Goal: Information Seeking & Learning: Learn about a topic

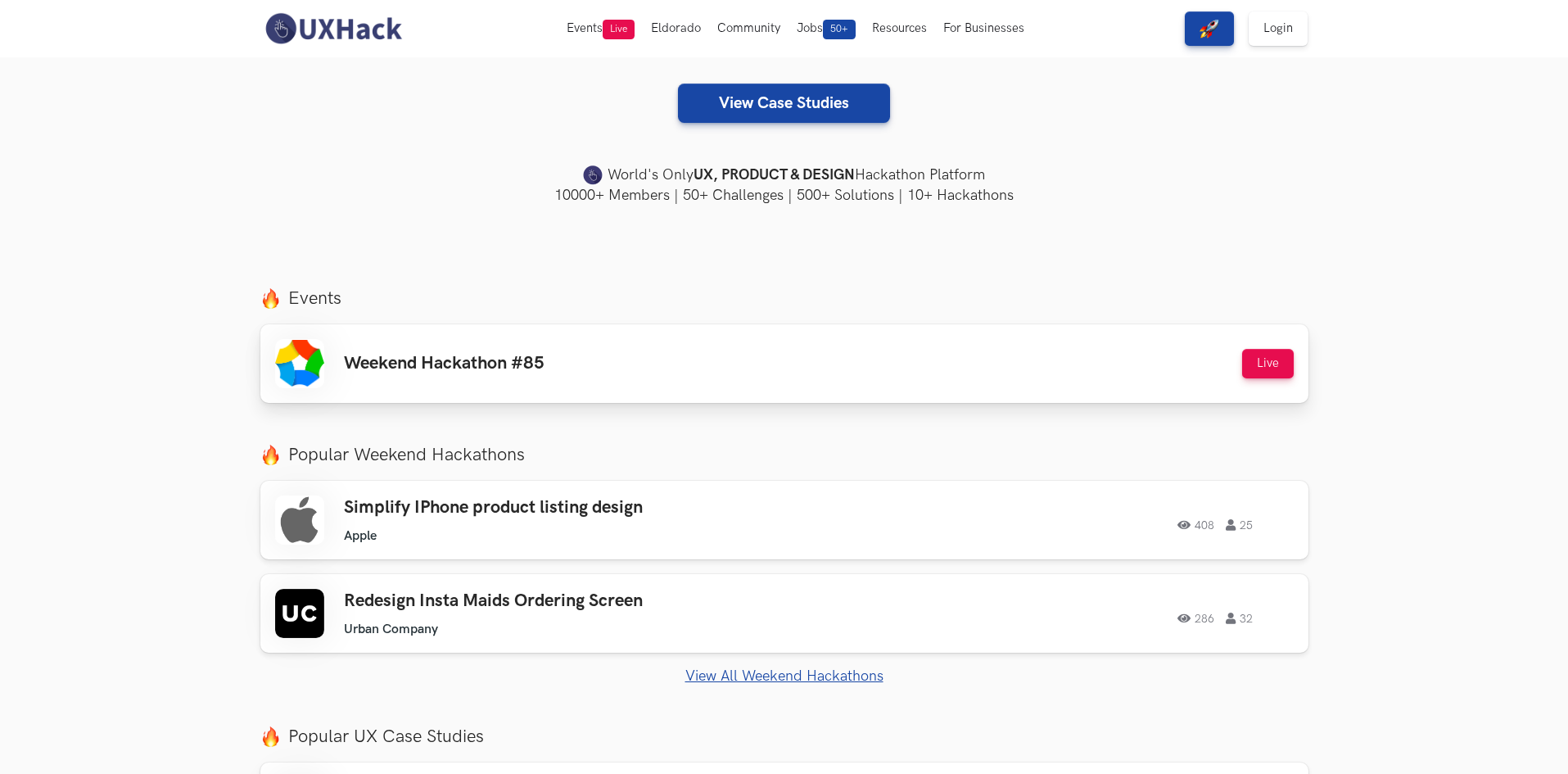
scroll to position [327, 0]
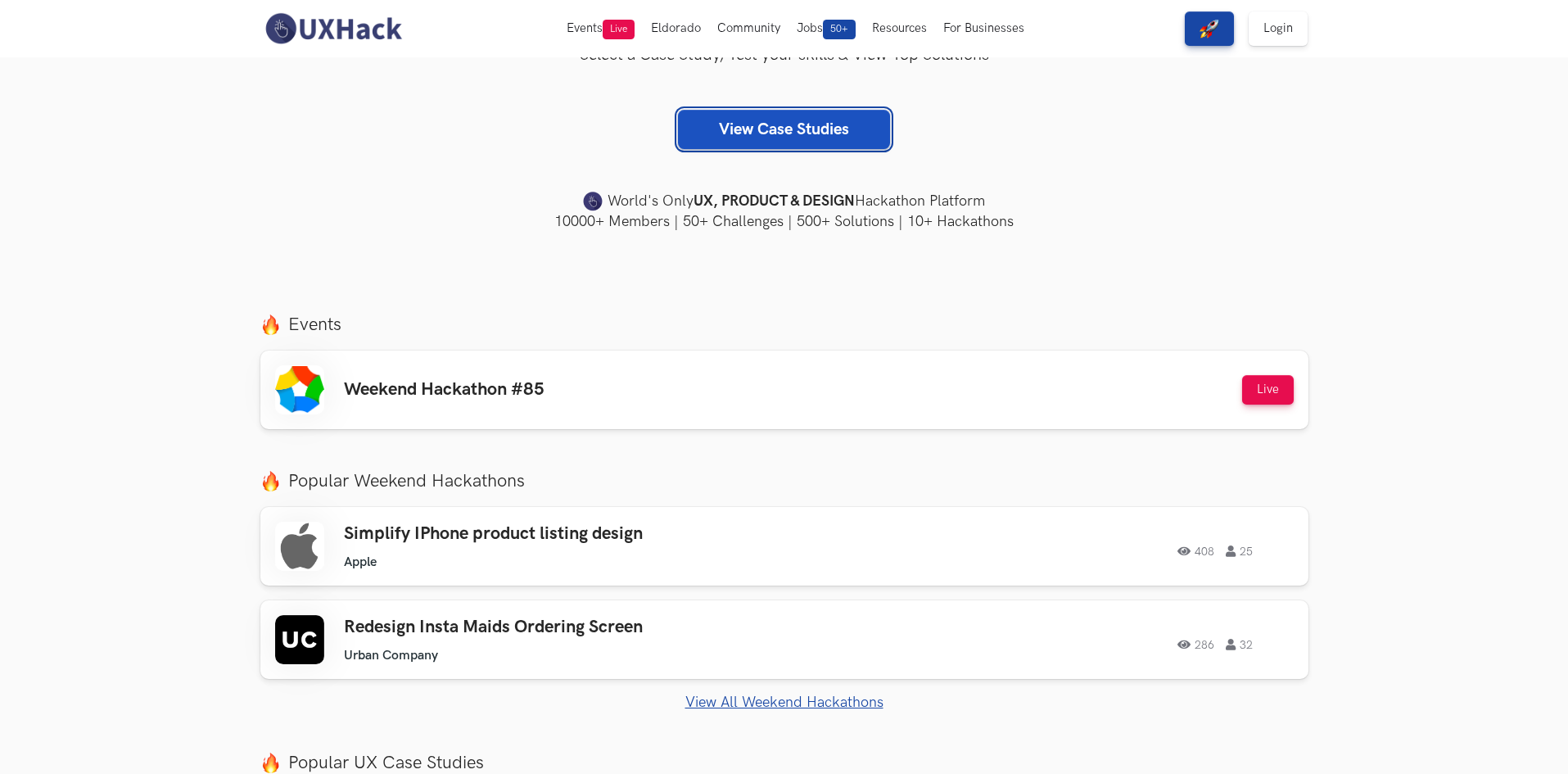
click at [788, 136] on link "View Case Studies" at bounding box center [784, 129] width 212 height 39
click at [1272, 381] on button "Live" at bounding box center [1268, 389] width 52 height 30
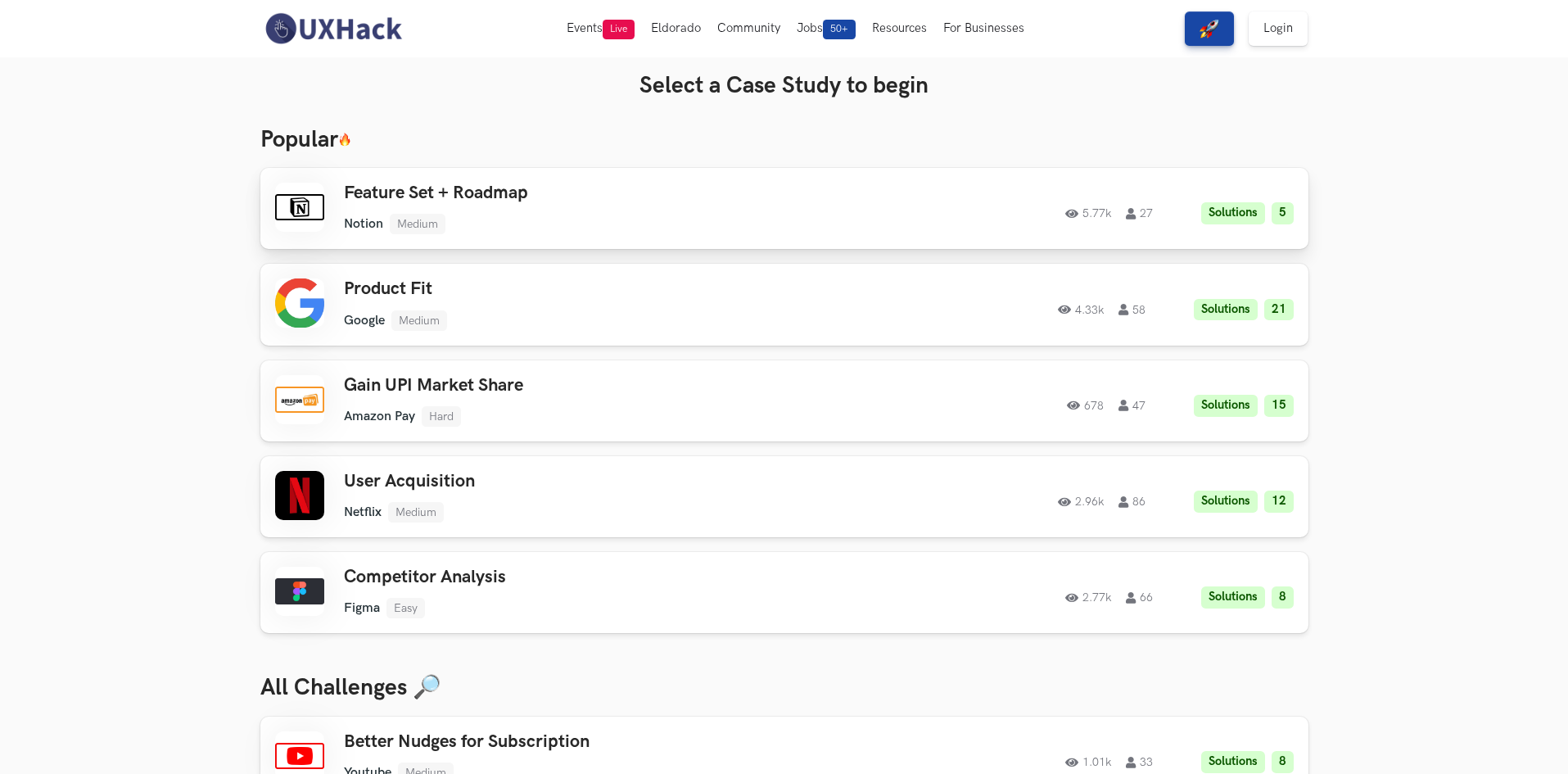
click at [915, 192] on div "5.77k 27 Solutions 5" at bounding box center [1070, 209] width 445 height 32
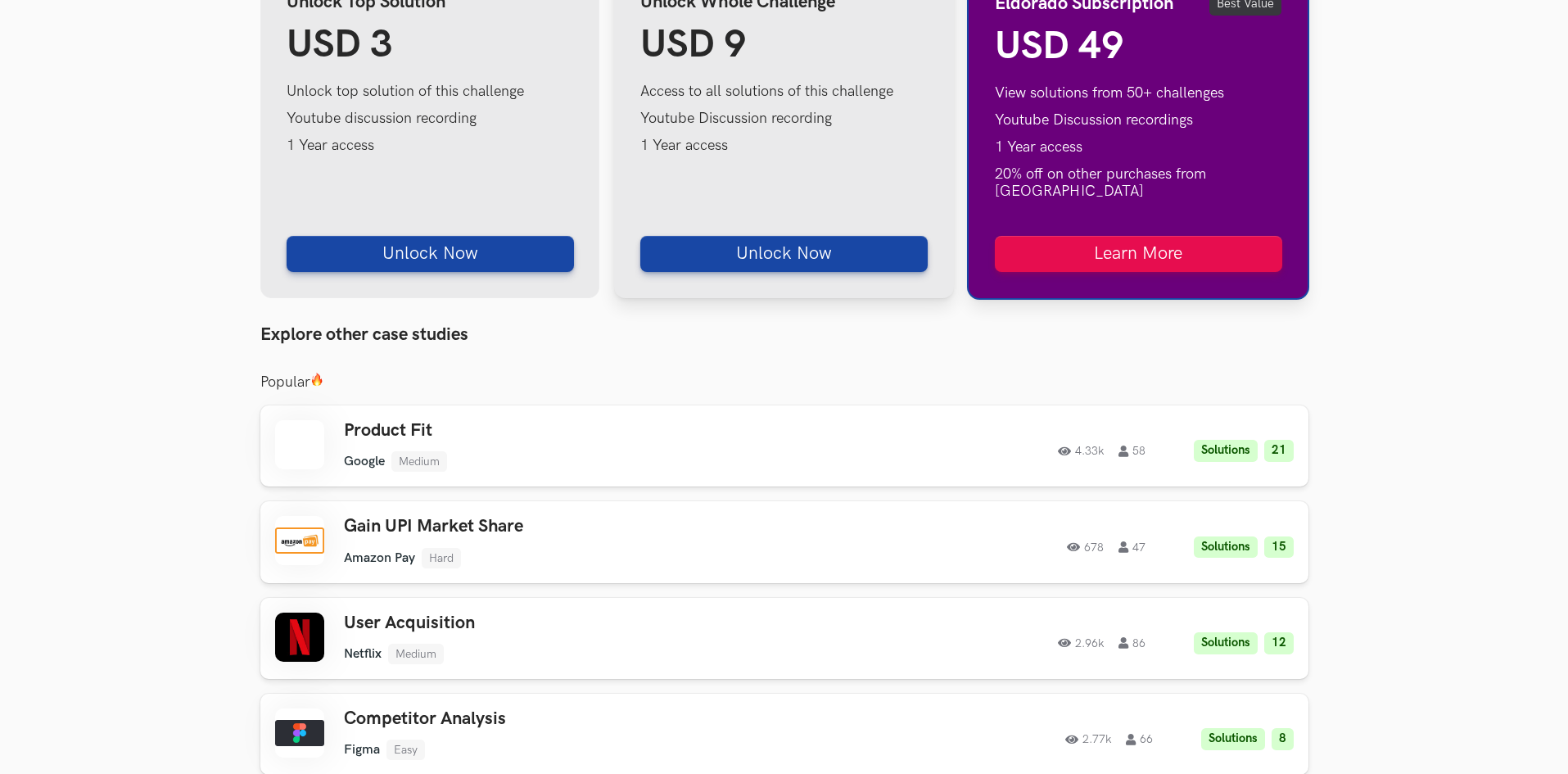
scroll to position [1801, 0]
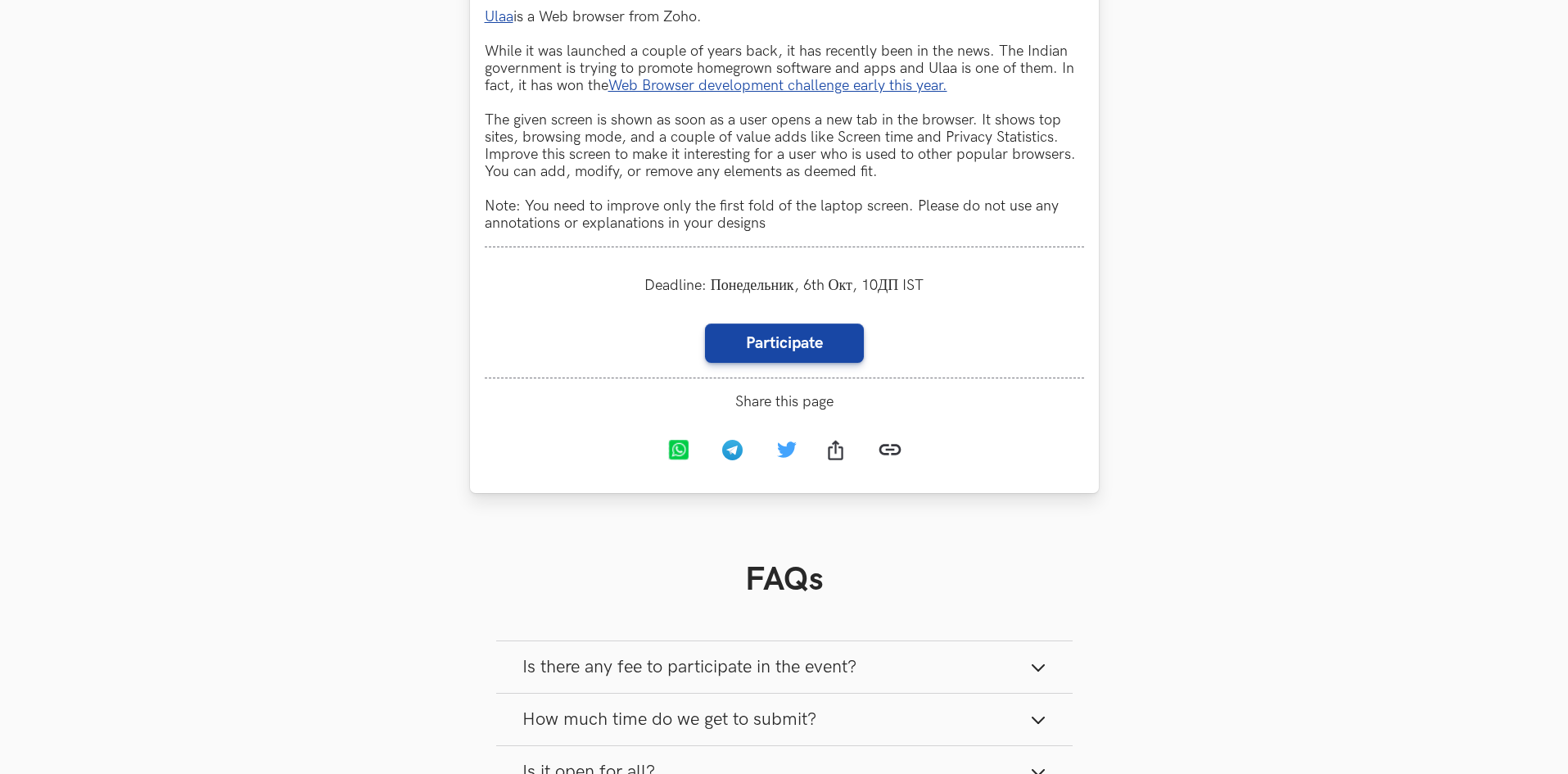
scroll to position [1064, 0]
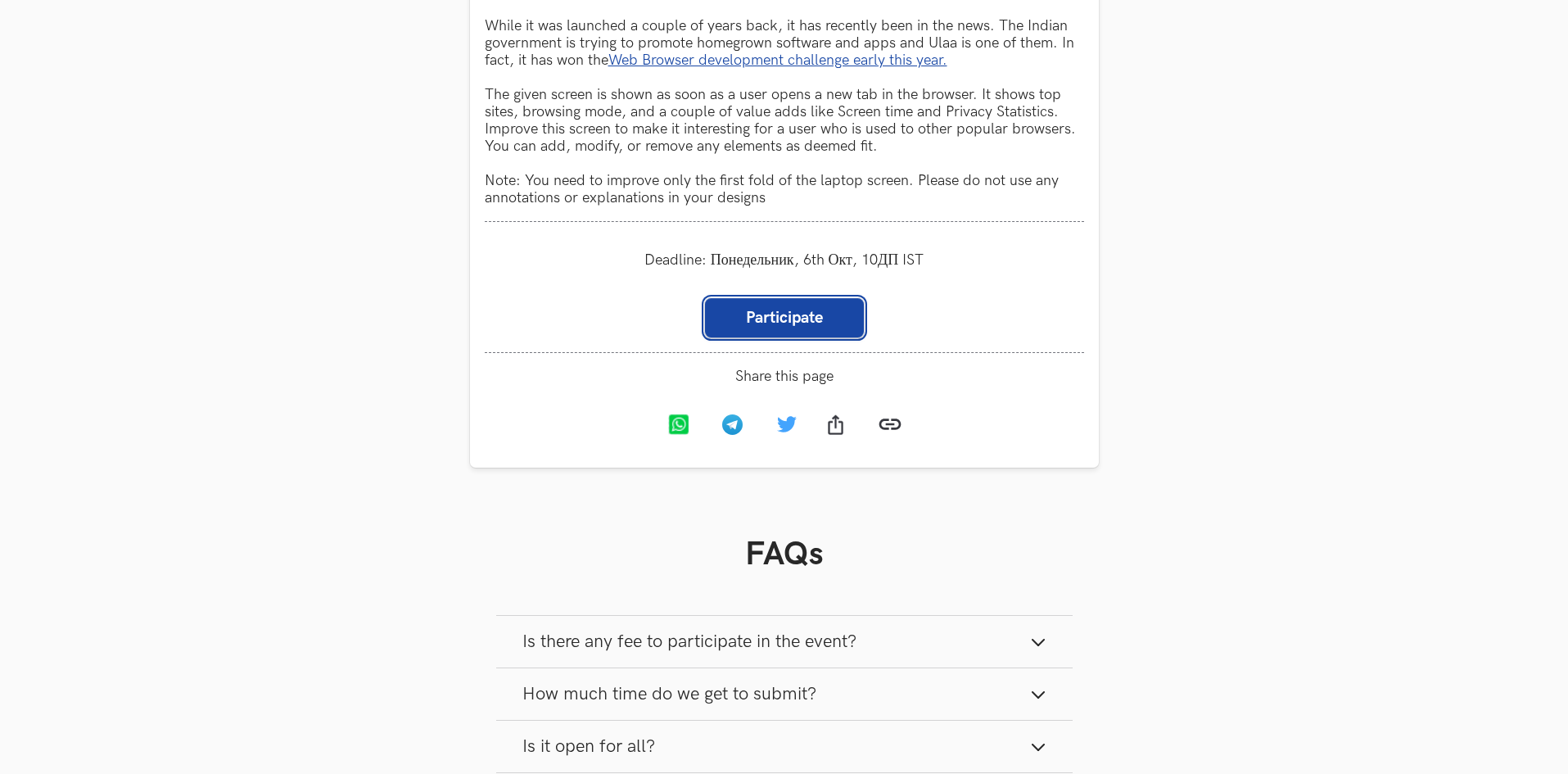
click at [788, 315] on link "Participate" at bounding box center [784, 317] width 159 height 39
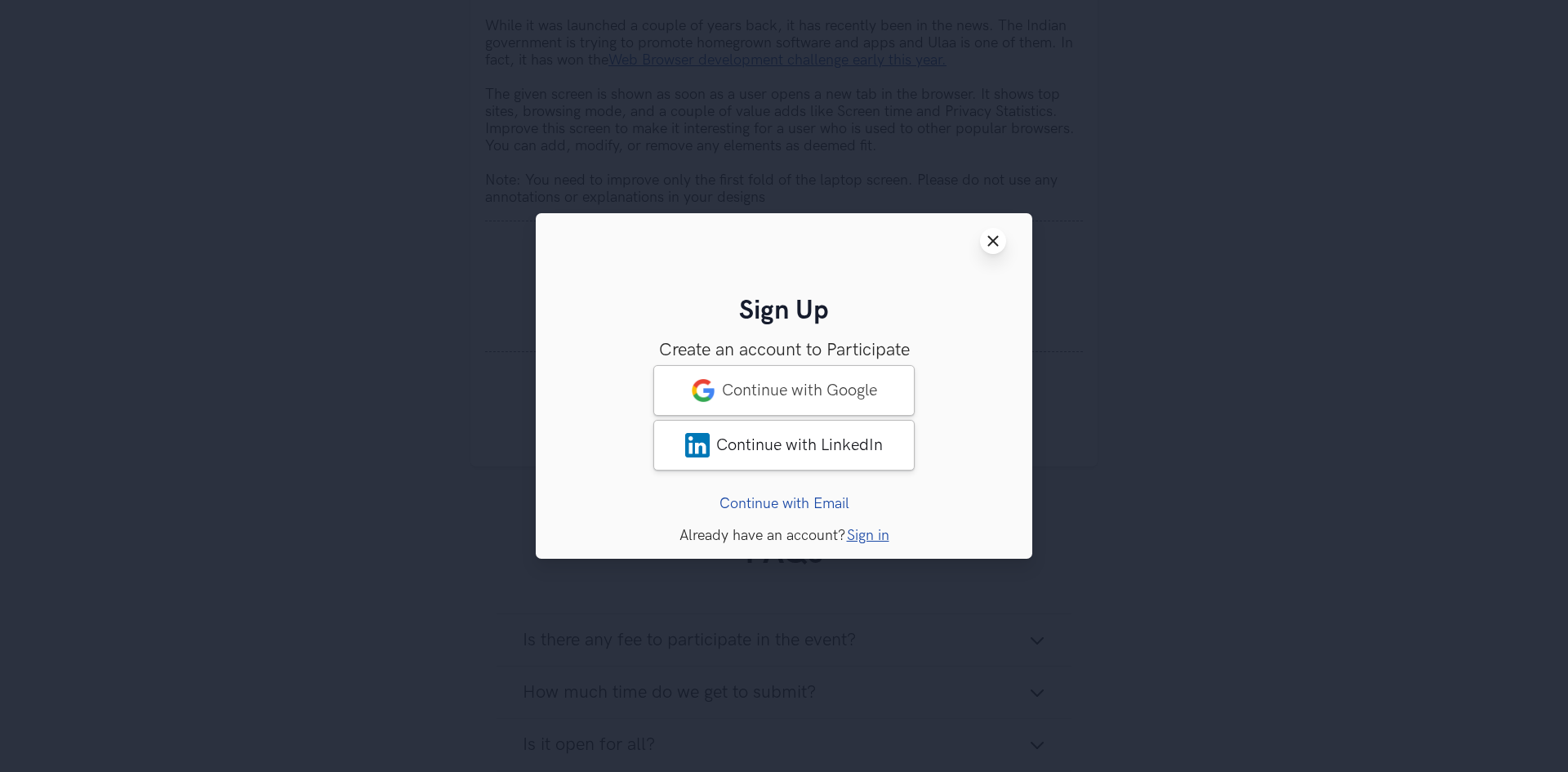
click at [995, 230] on button "Close modal window" at bounding box center [993, 240] width 26 height 26
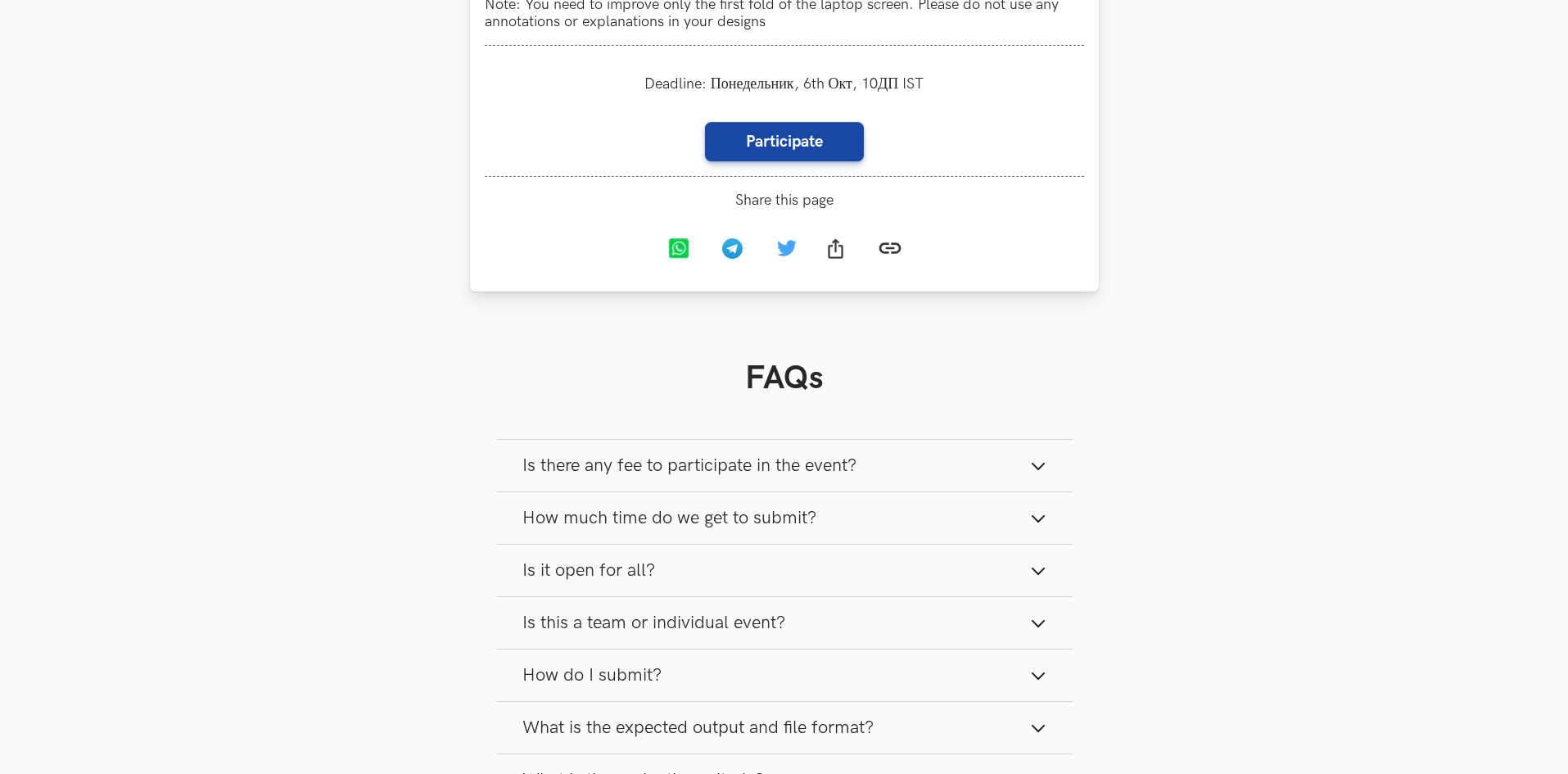
scroll to position [1473, 0]
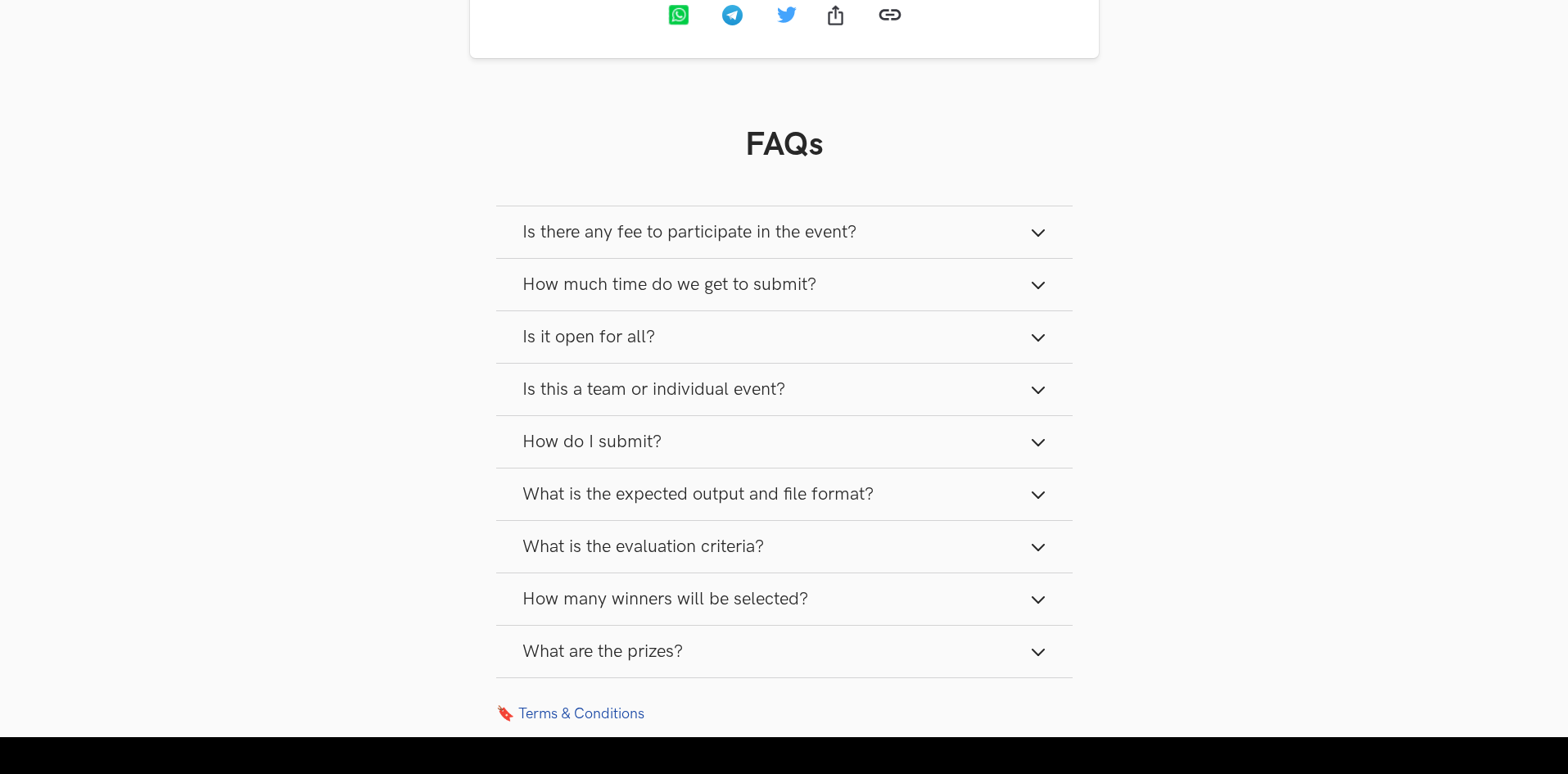
click at [891, 220] on button "Is there any fee to participate in the event?" at bounding box center [784, 231] width 577 height 52
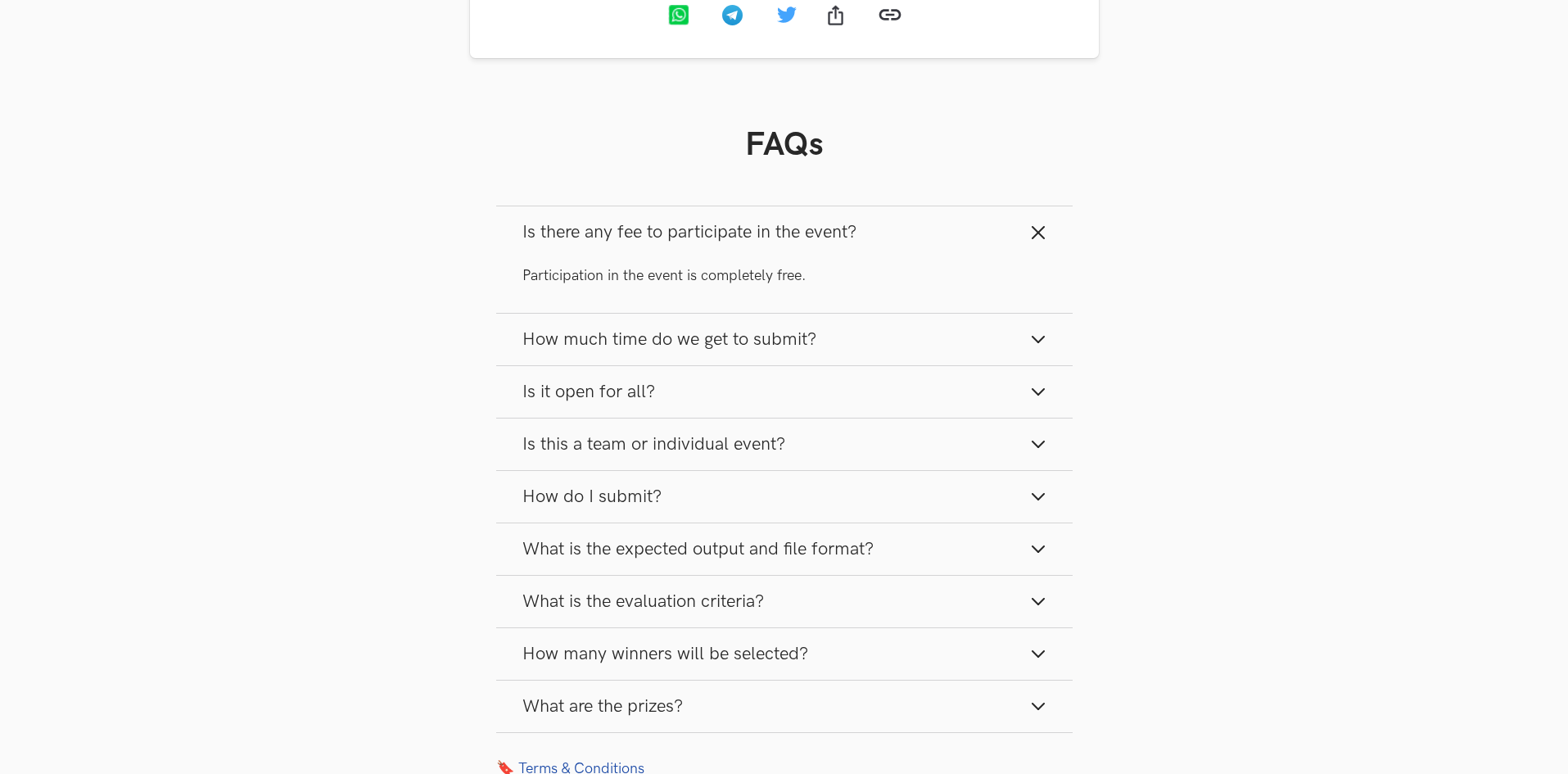
click at [798, 331] on span "How much time do we get to submit?" at bounding box center [669, 339] width 294 height 22
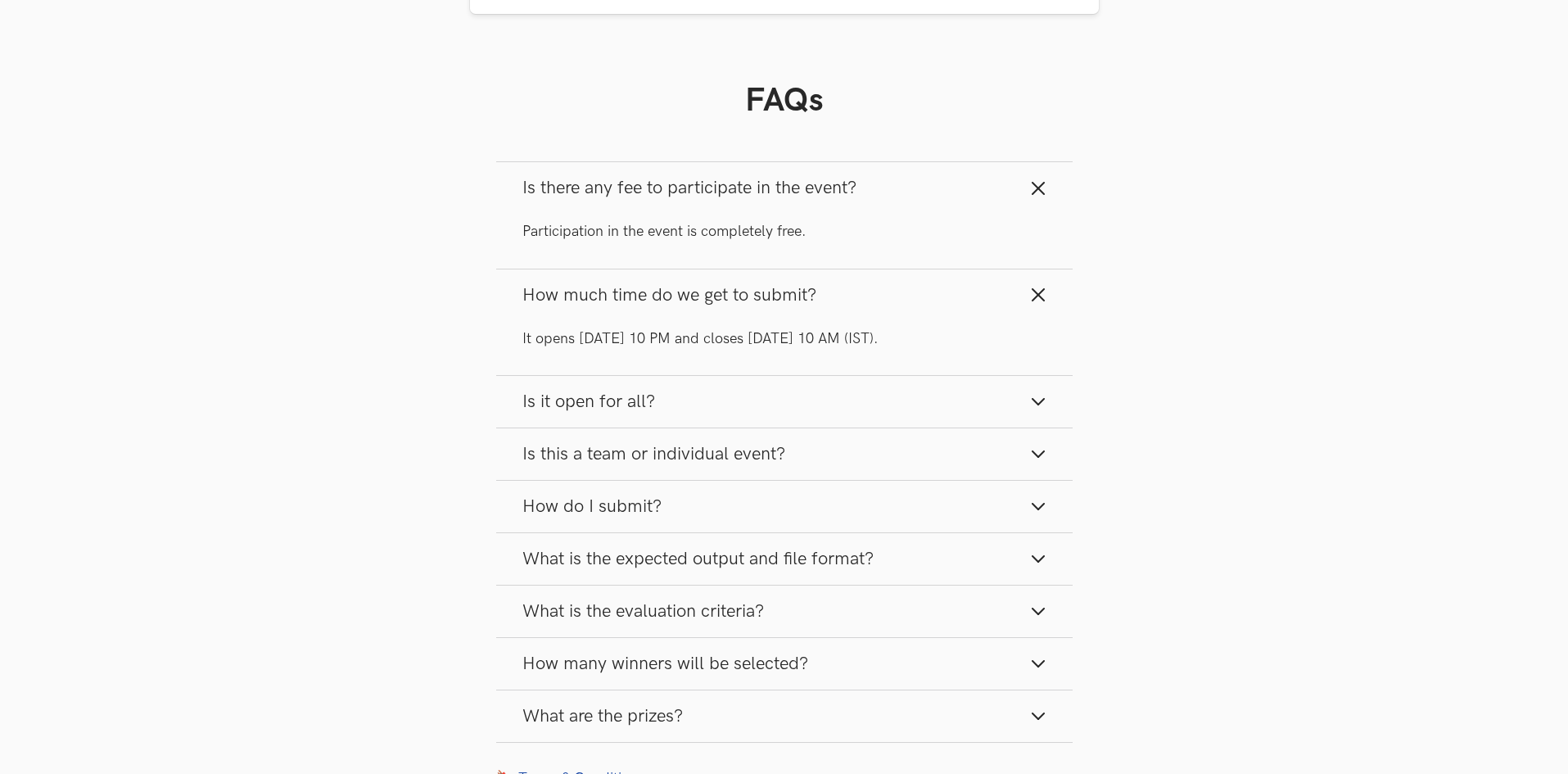
scroll to position [1556, 0]
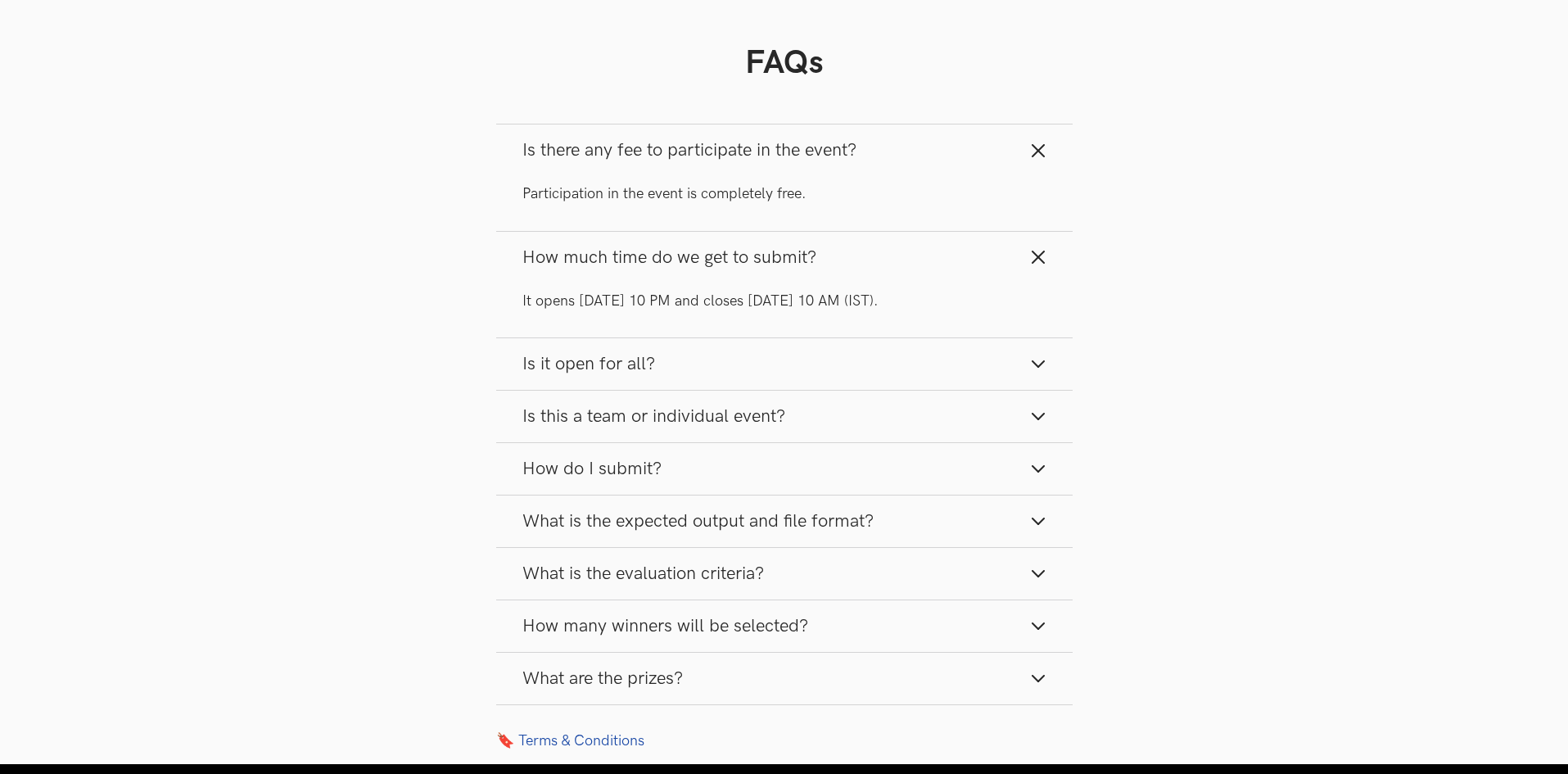
click at [762, 354] on button "Is it open for all?" at bounding box center [784, 364] width 577 height 52
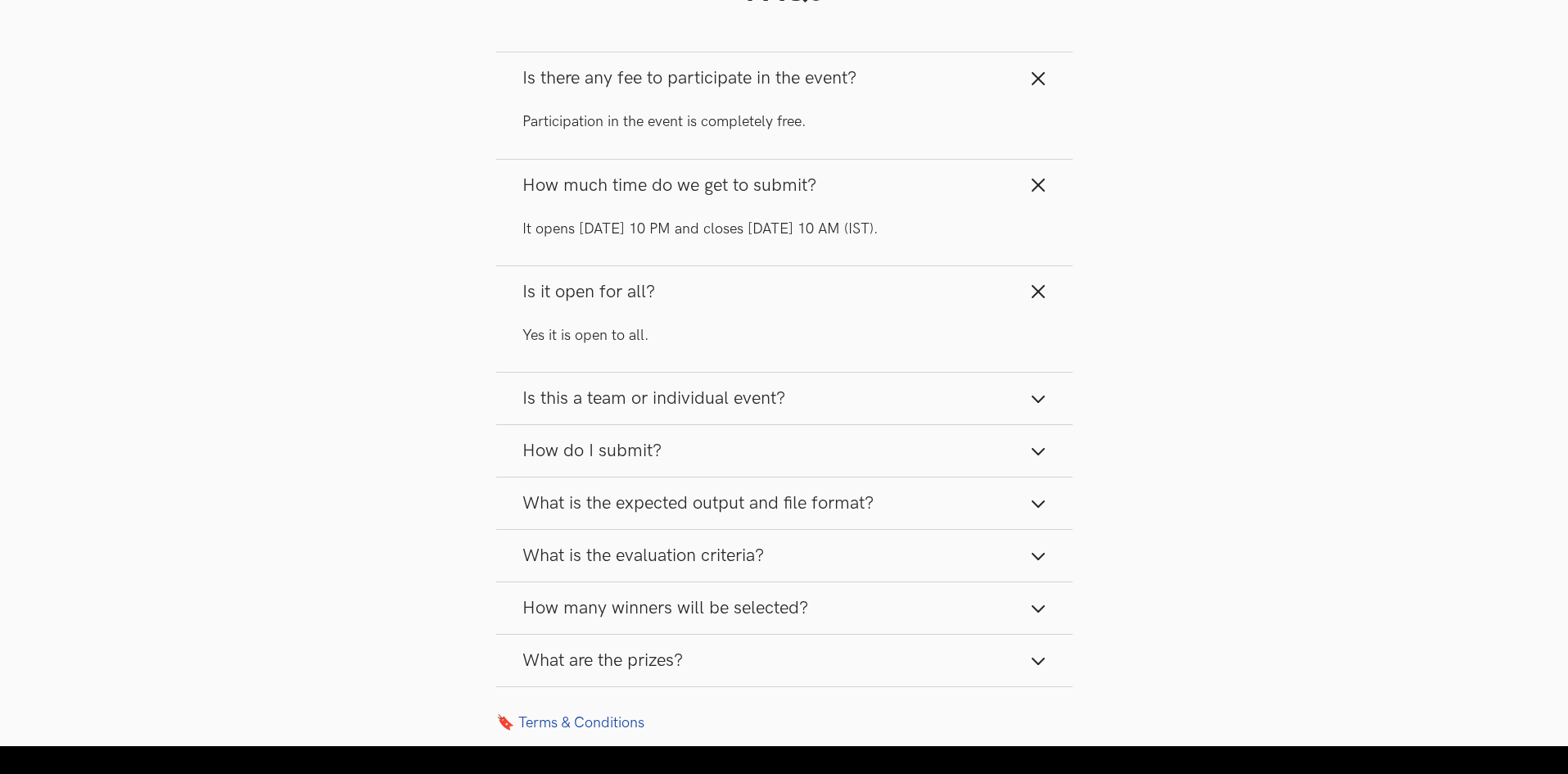
scroll to position [1719, 0]
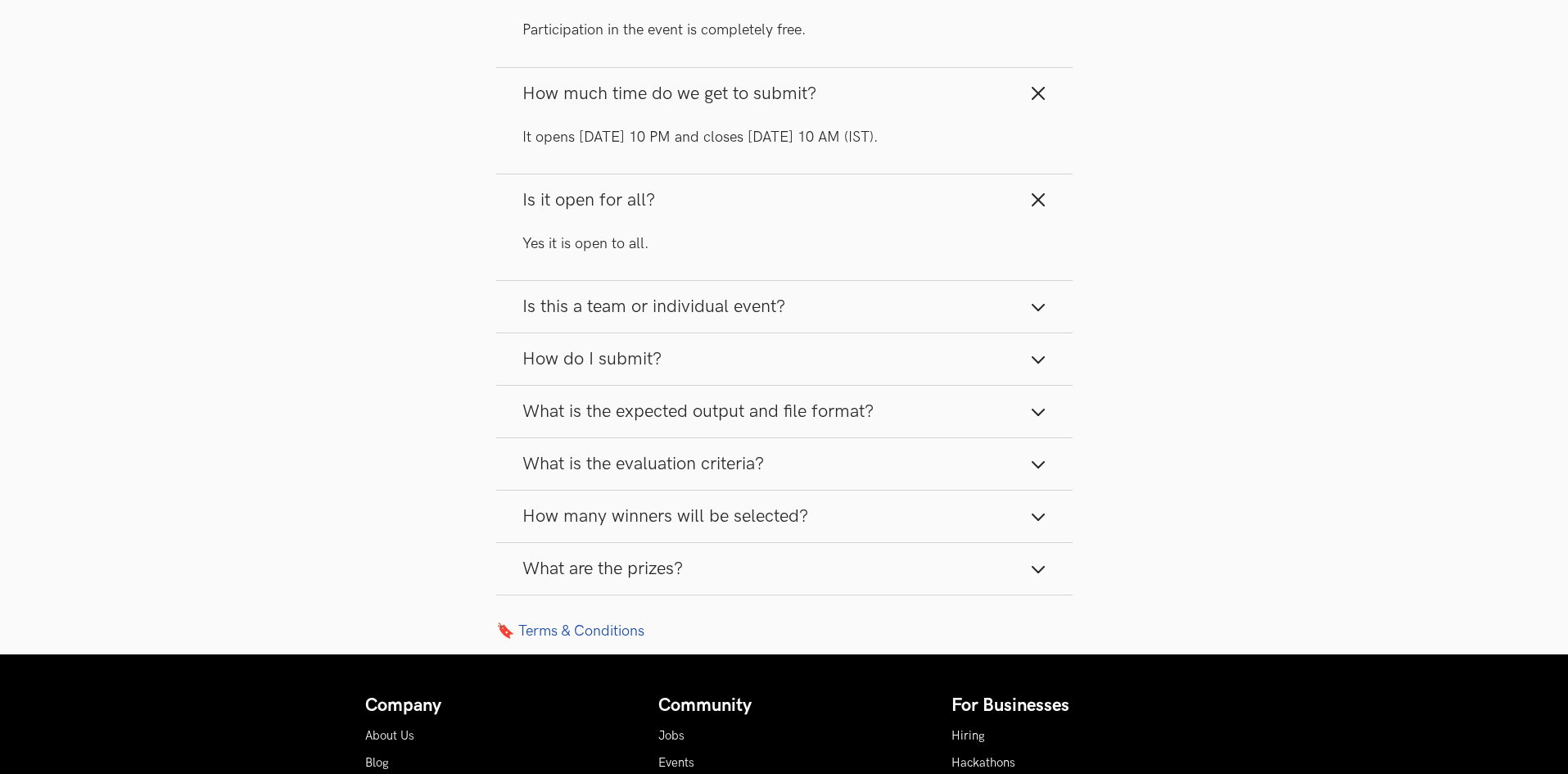
click at [778, 312] on span "Is this a team or individual event?" at bounding box center [654, 307] width 263 height 22
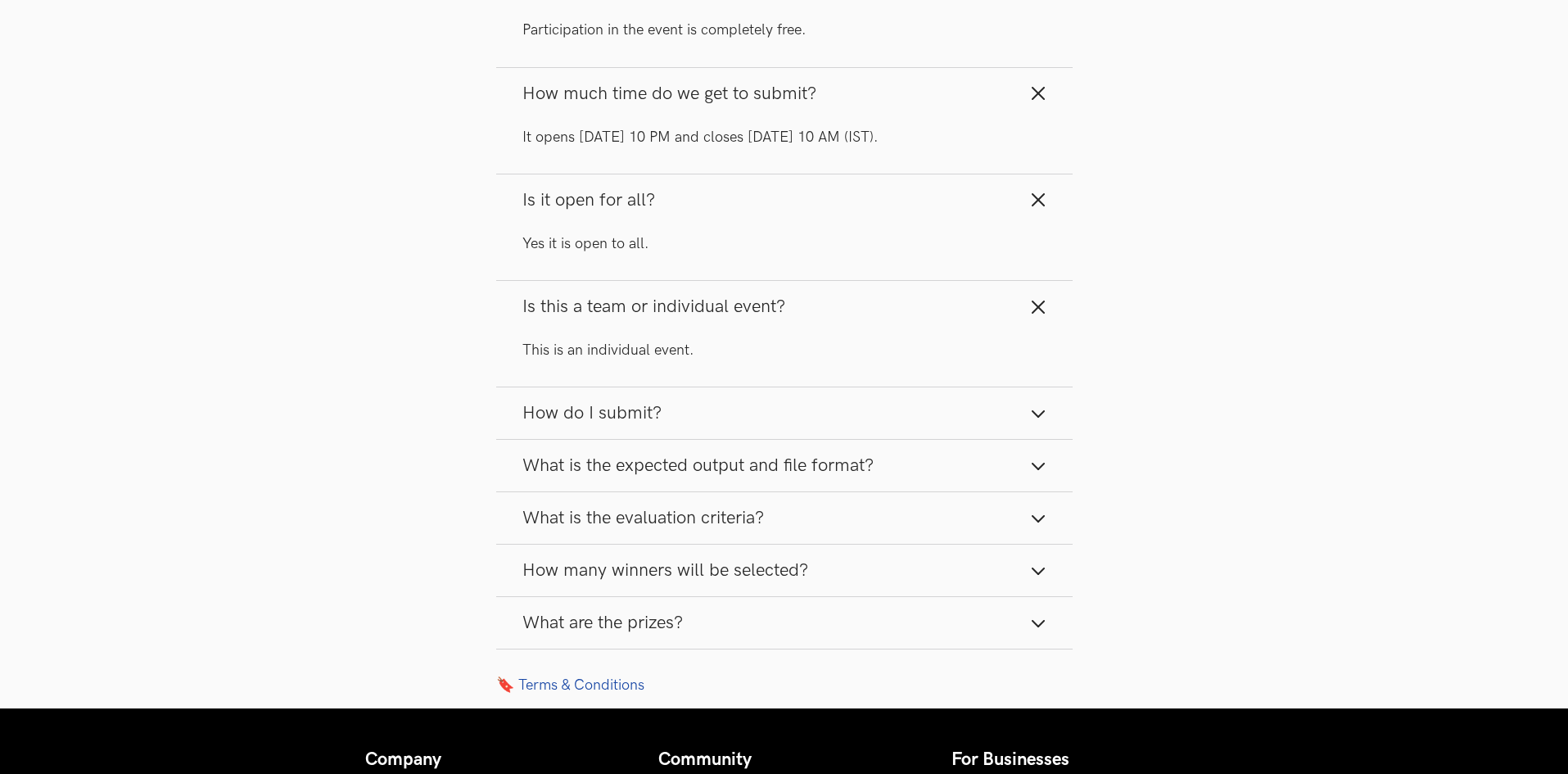
click at [771, 407] on button "How do I submit?" at bounding box center [784, 413] width 577 height 52
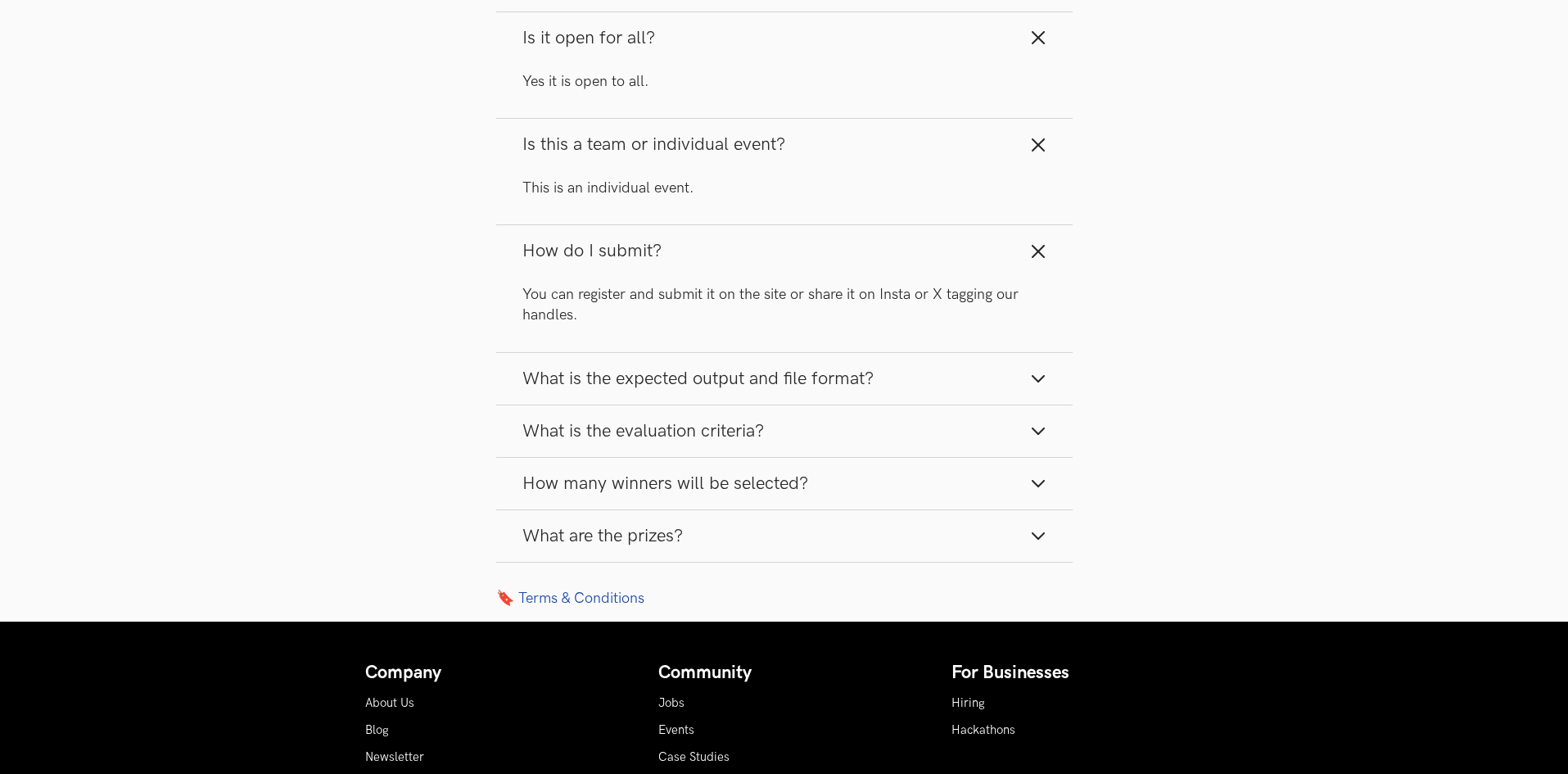
scroll to position [1883, 0]
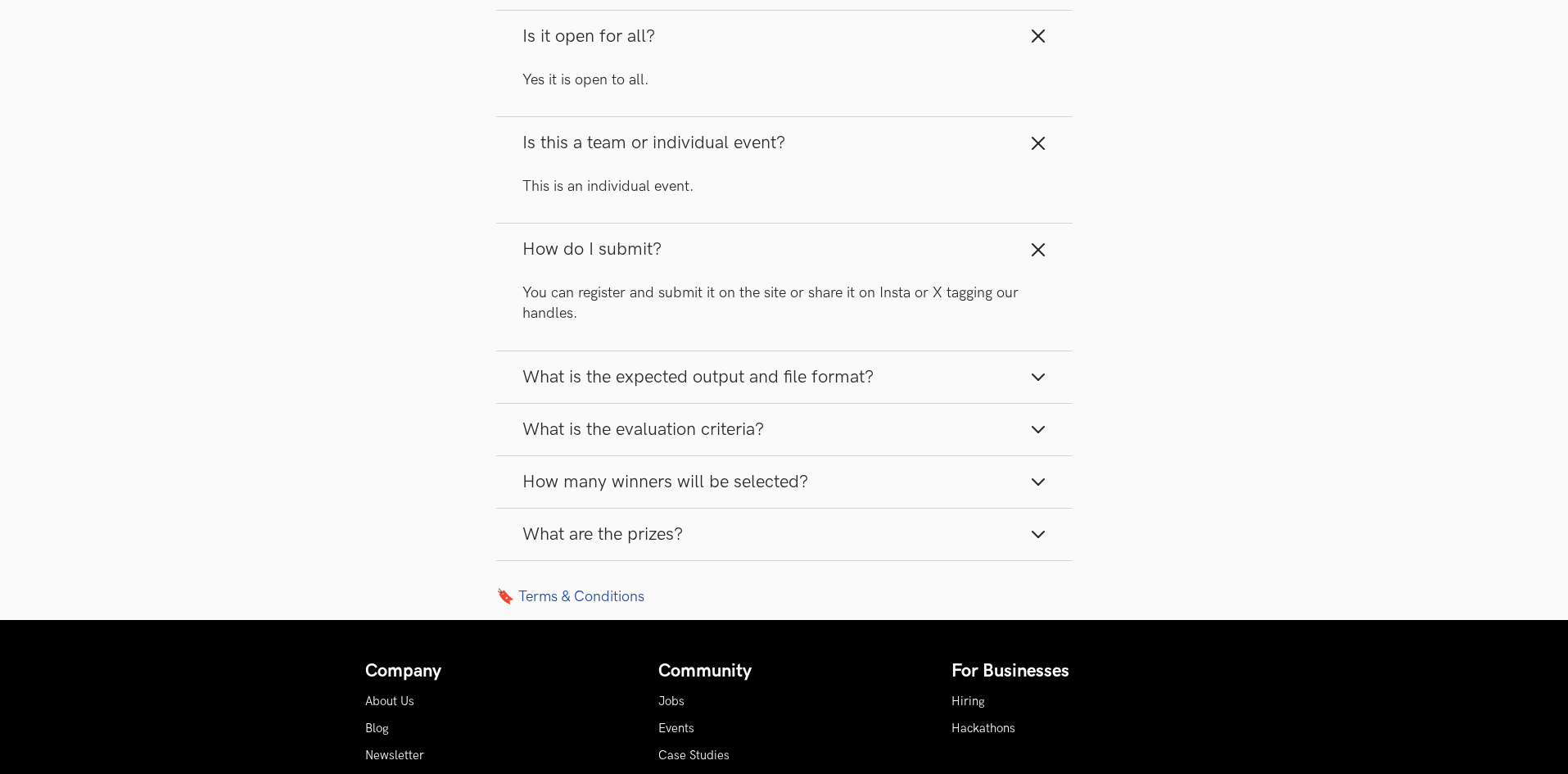
click at [787, 363] on button "What is the expected output and file format?" at bounding box center [784, 376] width 577 height 52
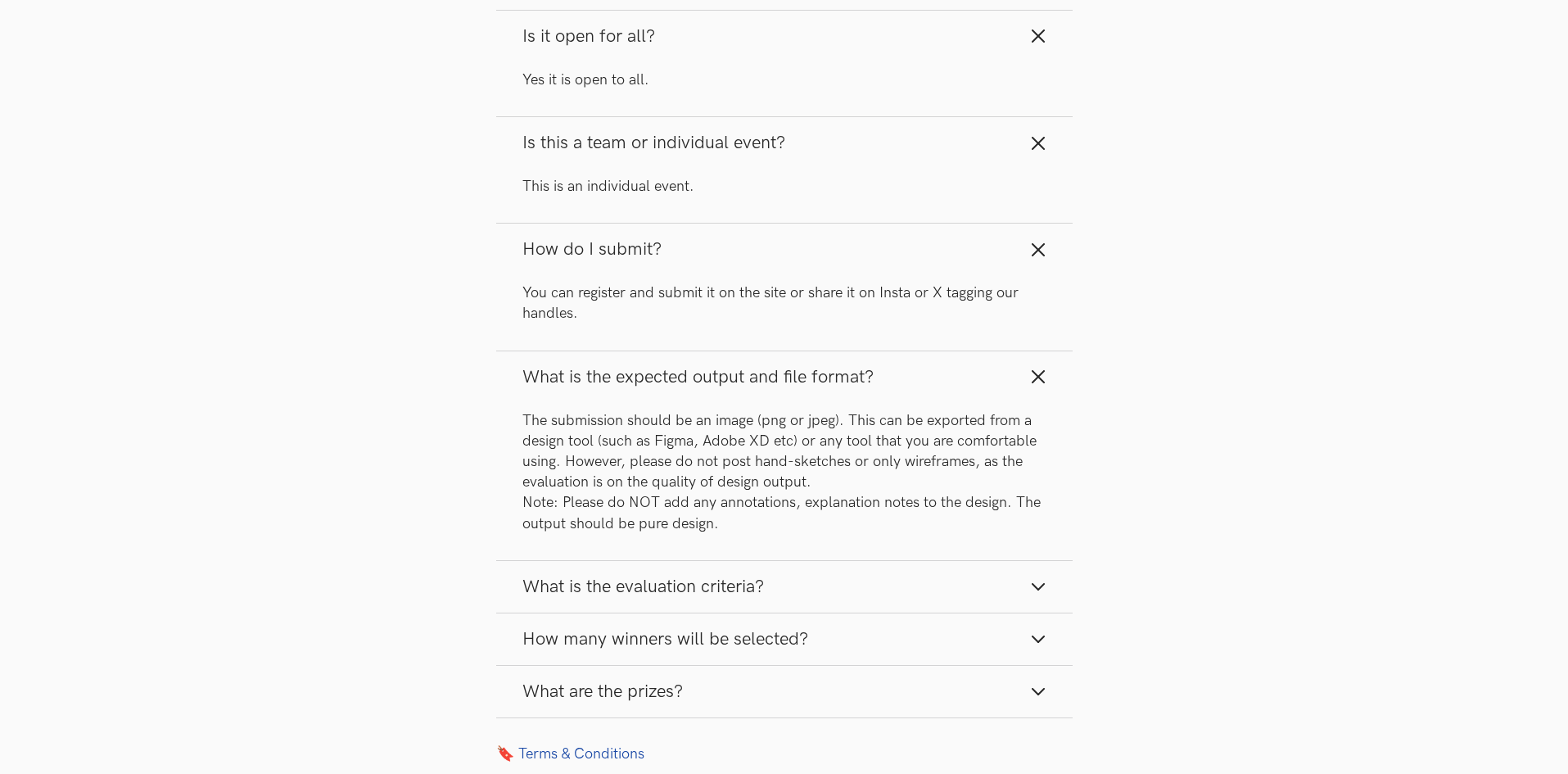
click at [770, 587] on button "What is the evaluation criteria?" at bounding box center [784, 586] width 577 height 52
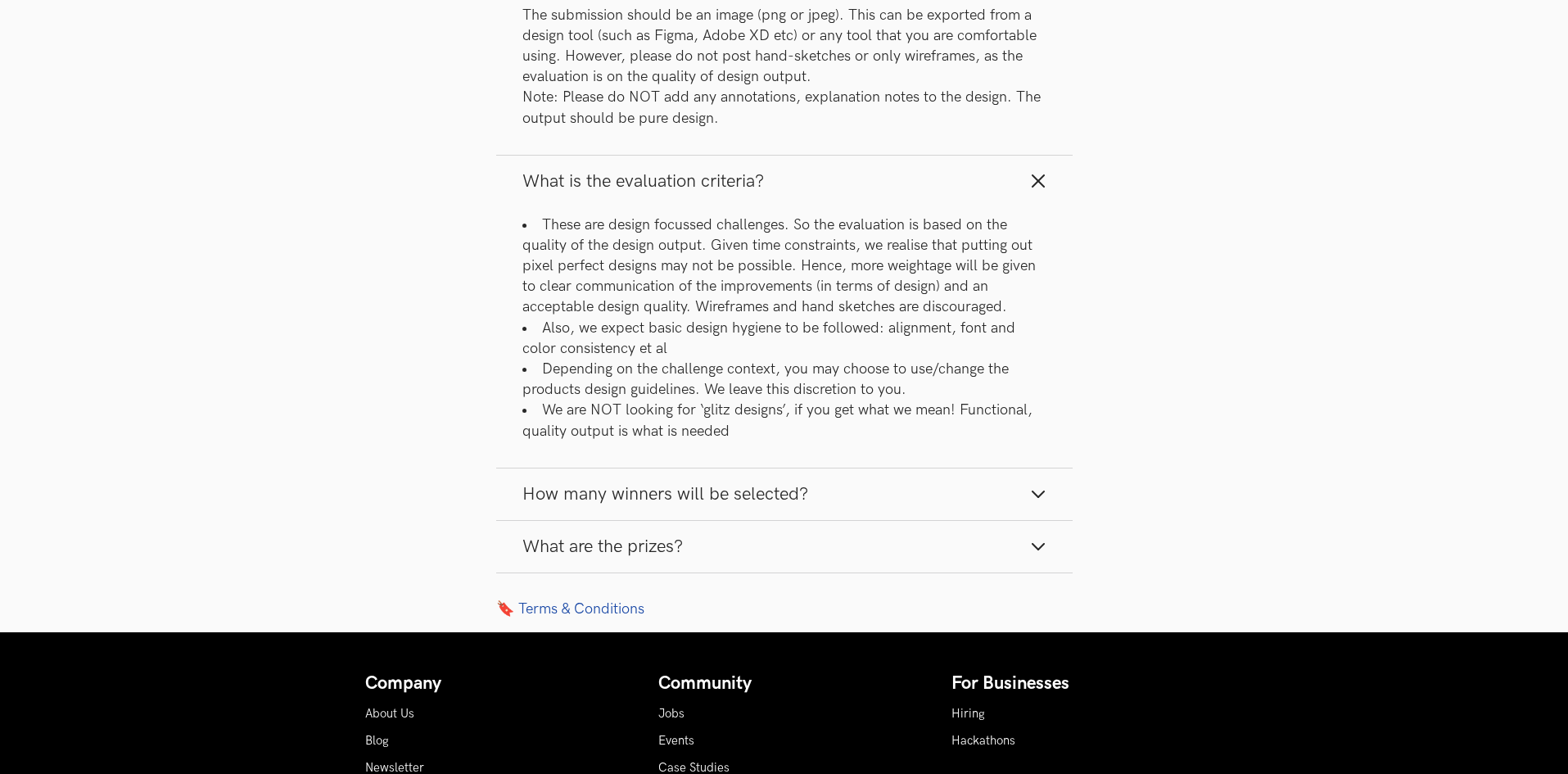
scroll to position [2292, 0]
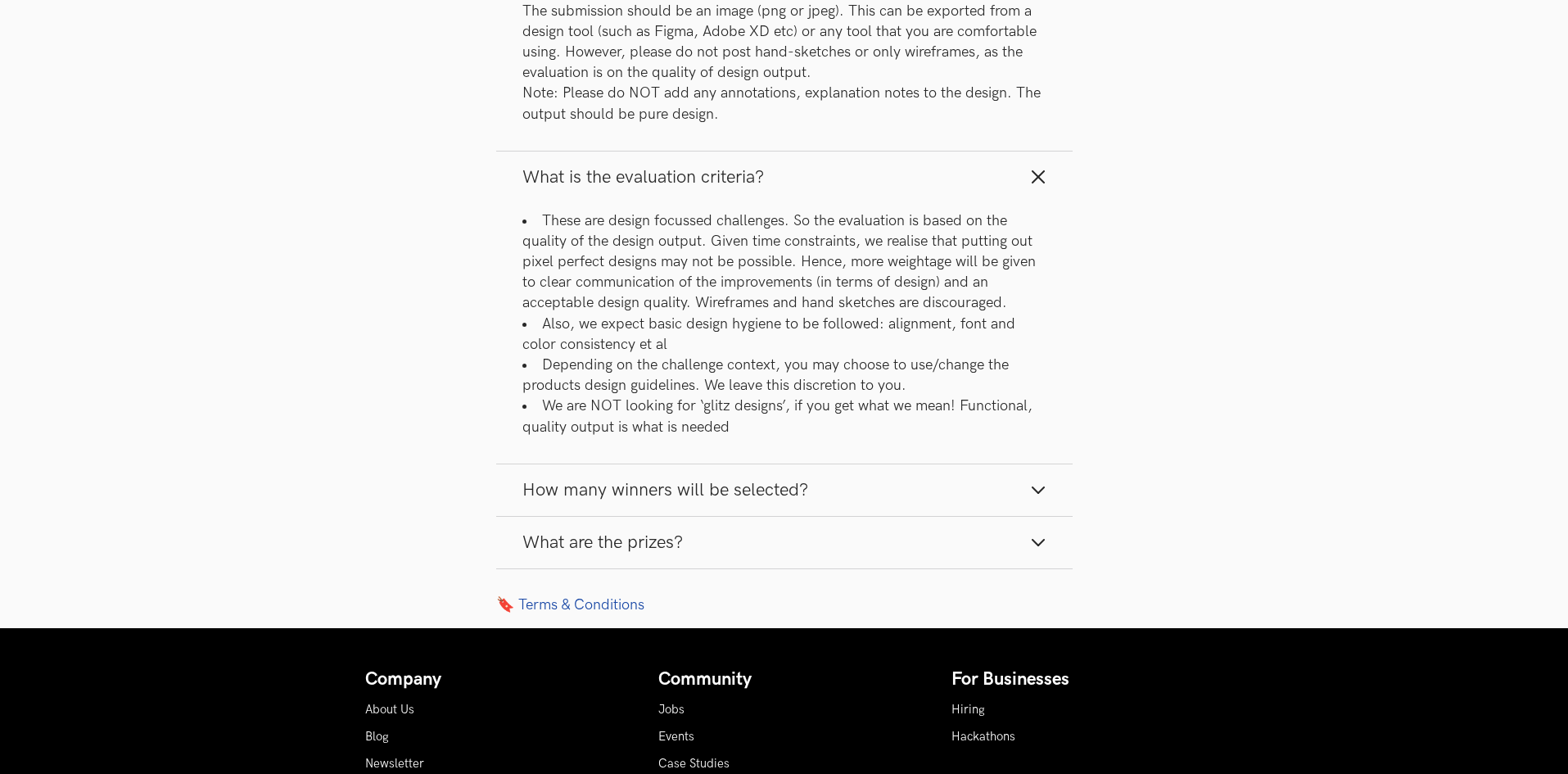
click at [795, 471] on button "How many winners will be selected?" at bounding box center [784, 490] width 577 height 52
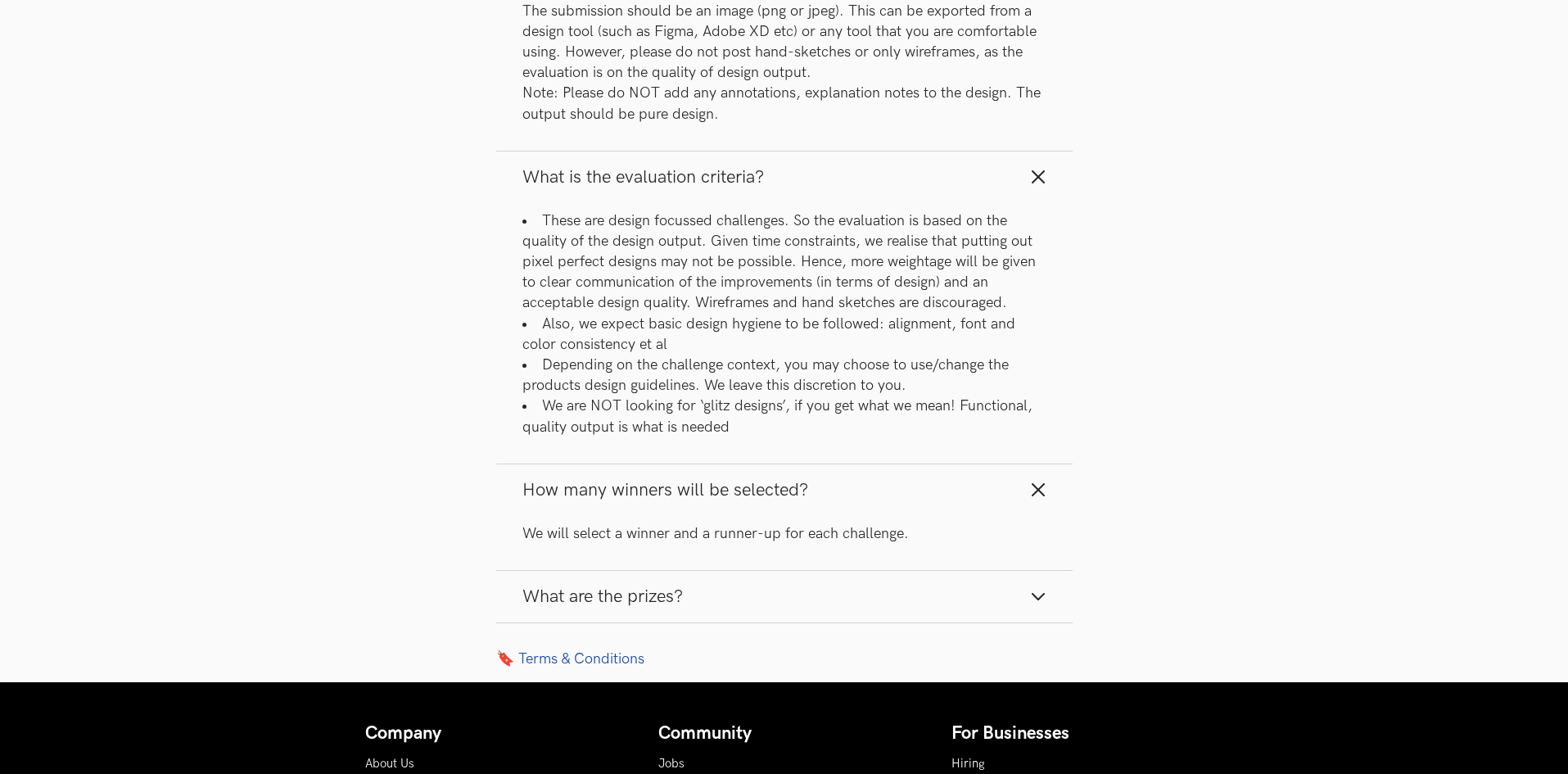
click at [817, 595] on button "What are the prizes?" at bounding box center [784, 596] width 577 height 52
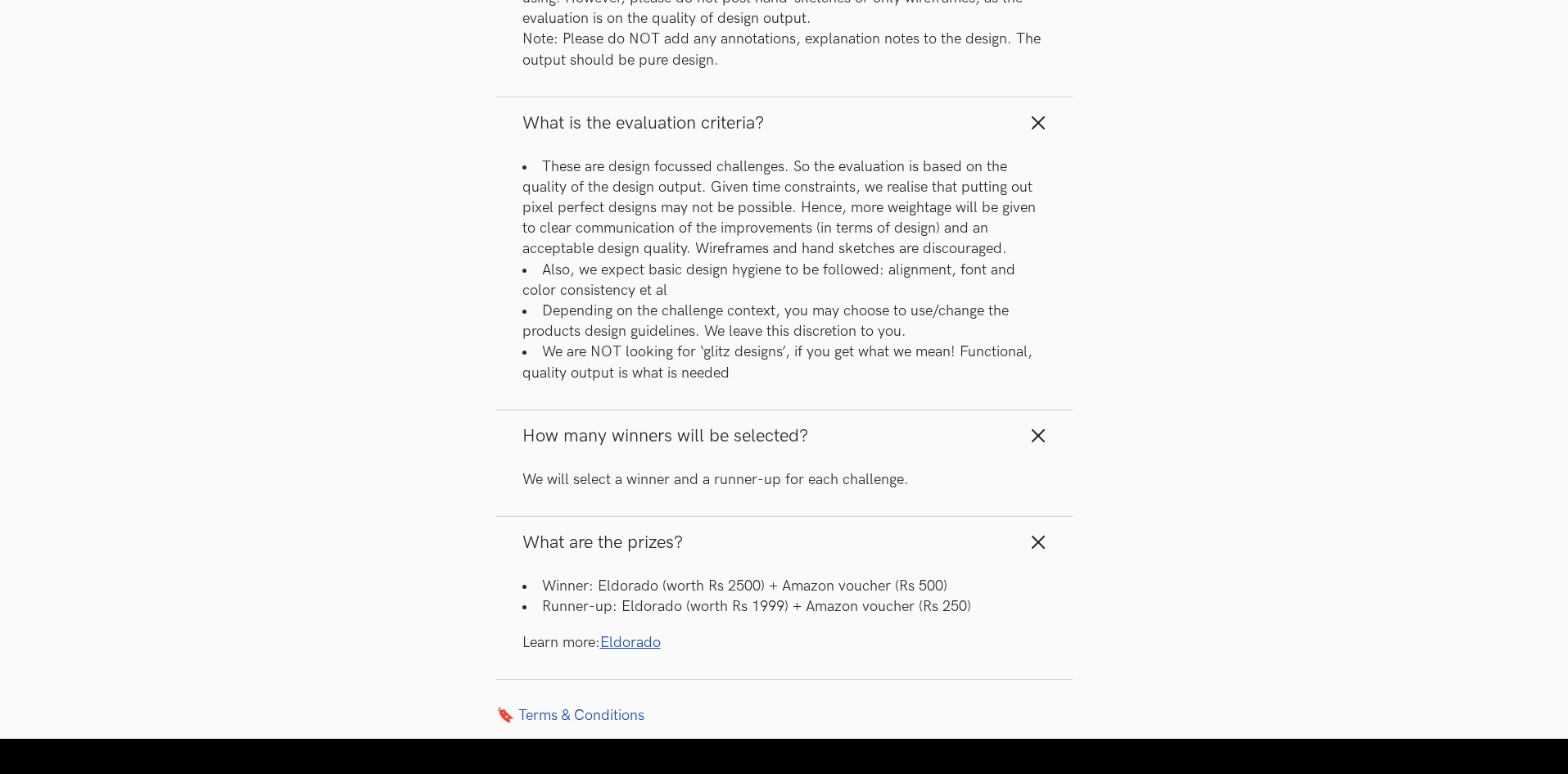
scroll to position [2374, 0]
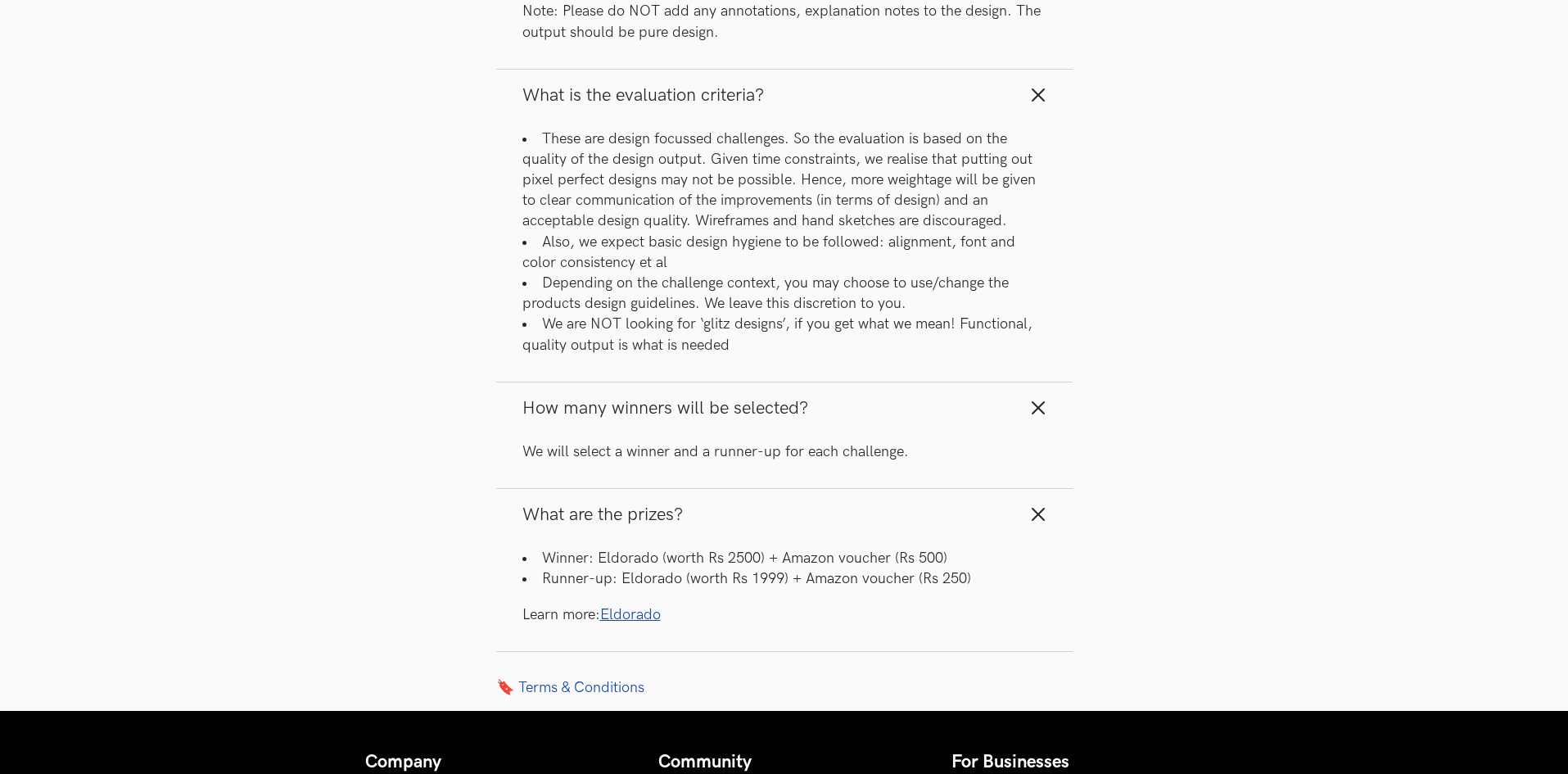
click at [651, 607] on link "Eldorado" at bounding box center [630, 615] width 60 height 17
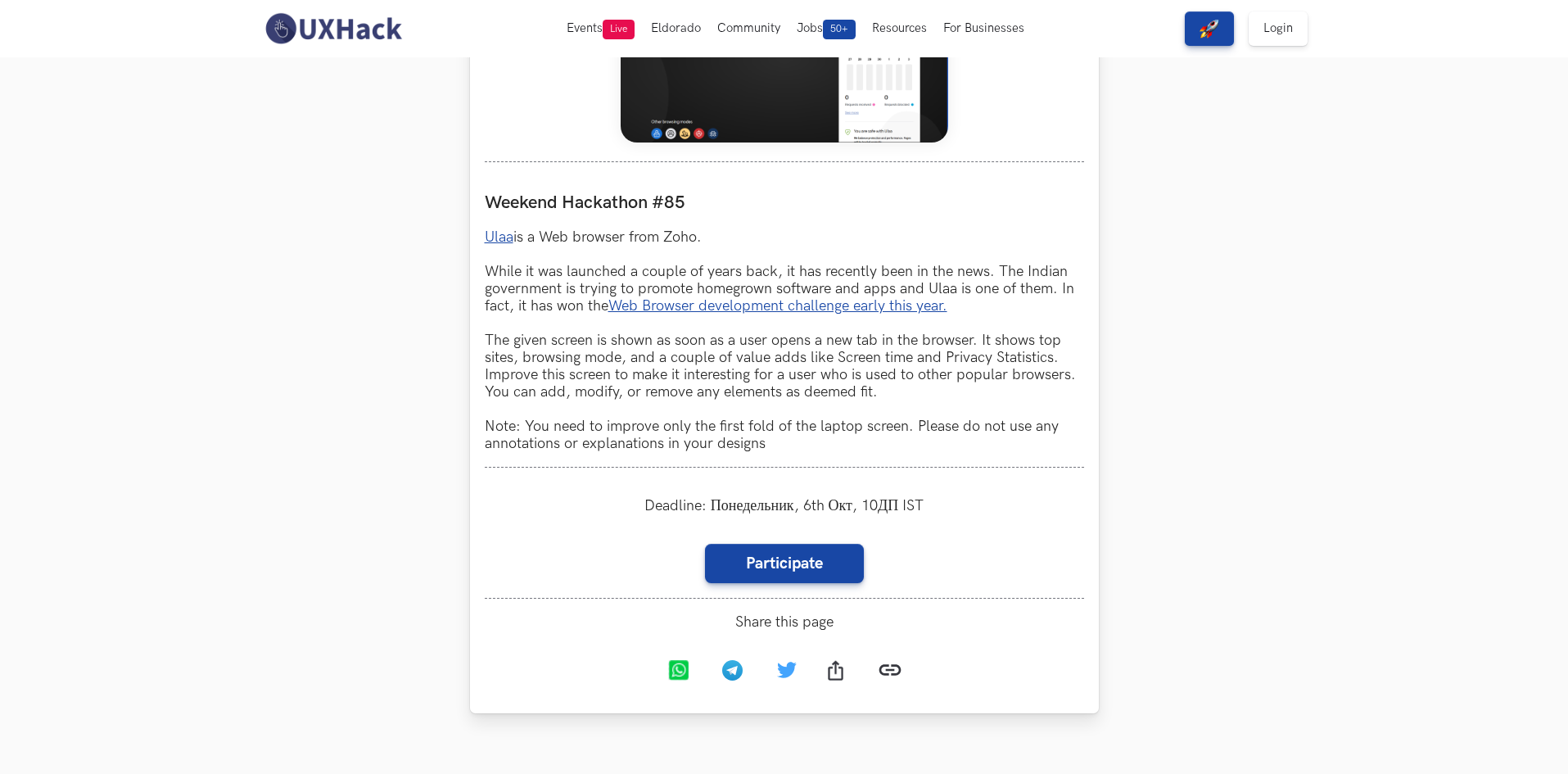
scroll to position [409, 0]
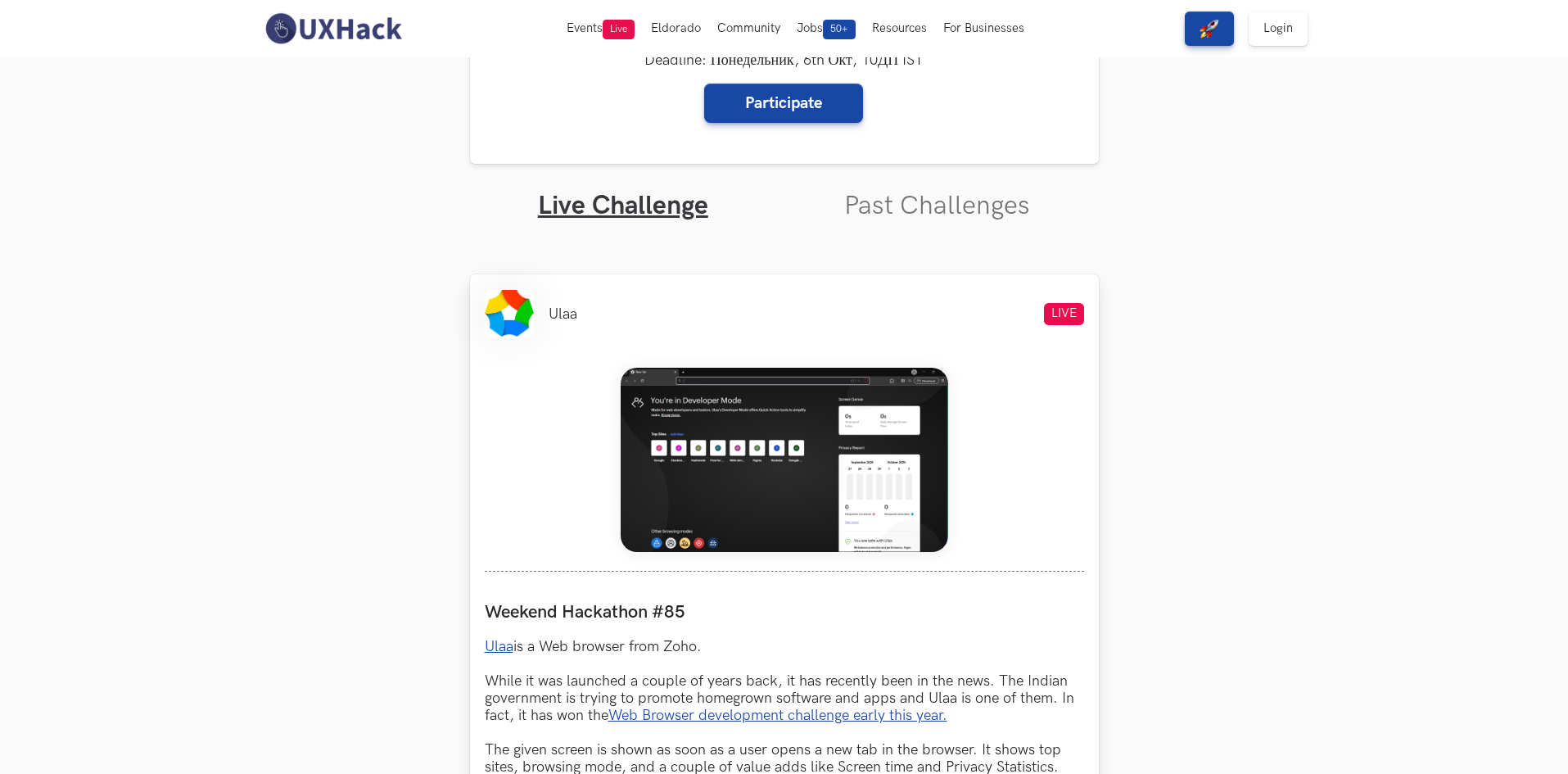
click at [804, 431] on img at bounding box center [784, 459] width 327 height 184
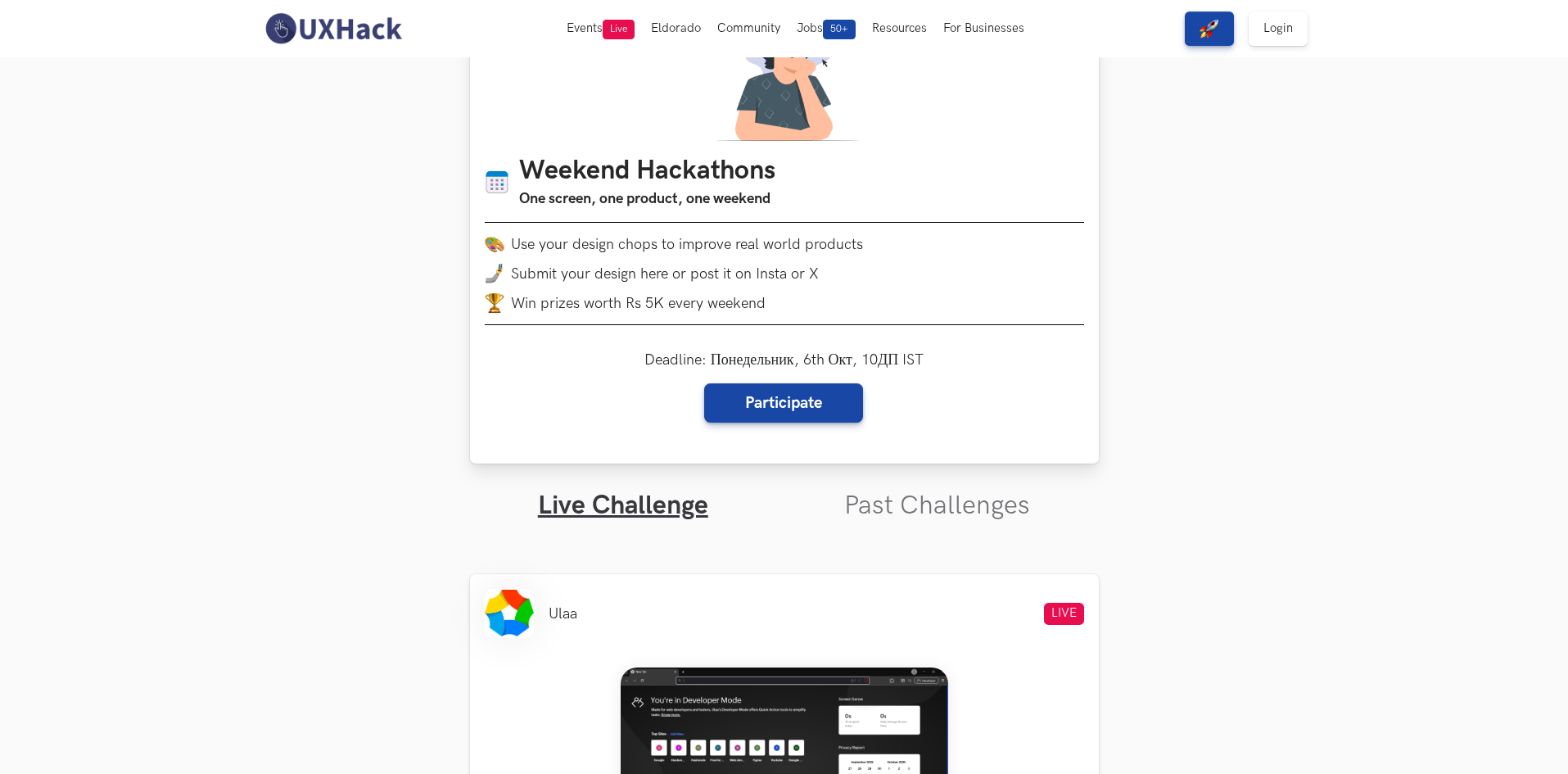
scroll to position [0, 0]
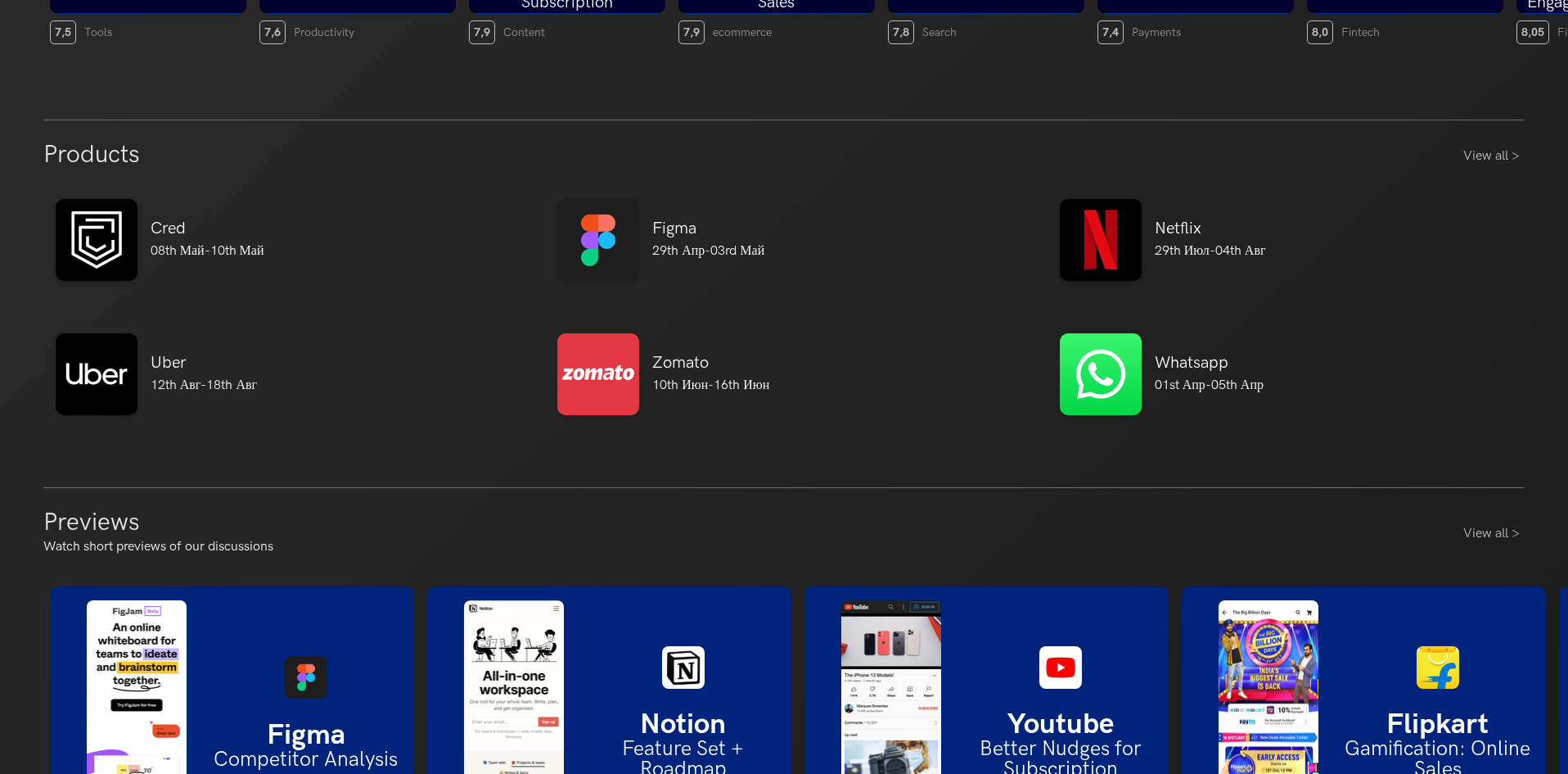
scroll to position [900, 0]
